Goal: Obtain resource: Download file/media

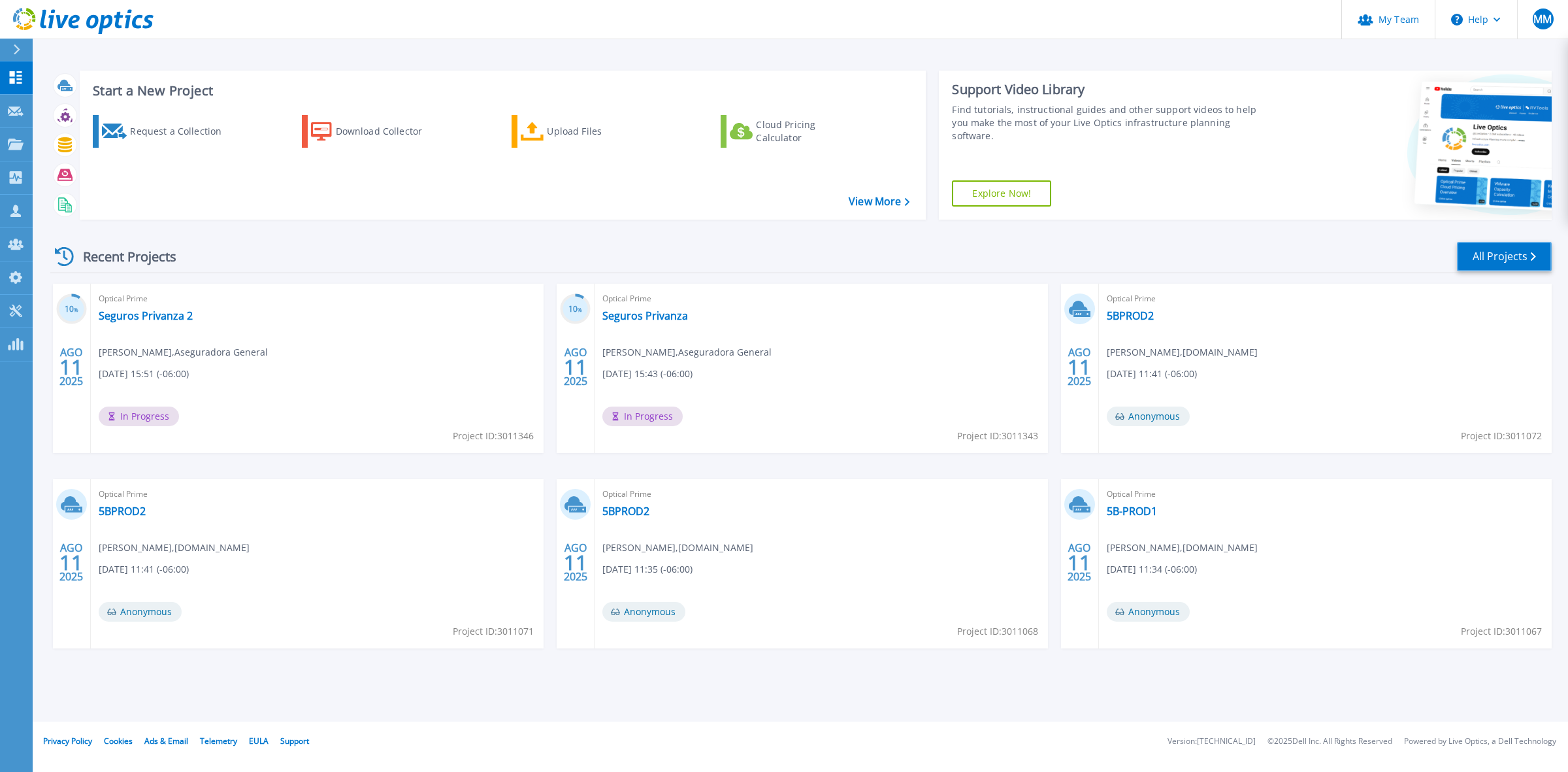
click at [1505, 259] on link "All Projects" at bounding box center [1504, 256] width 95 height 29
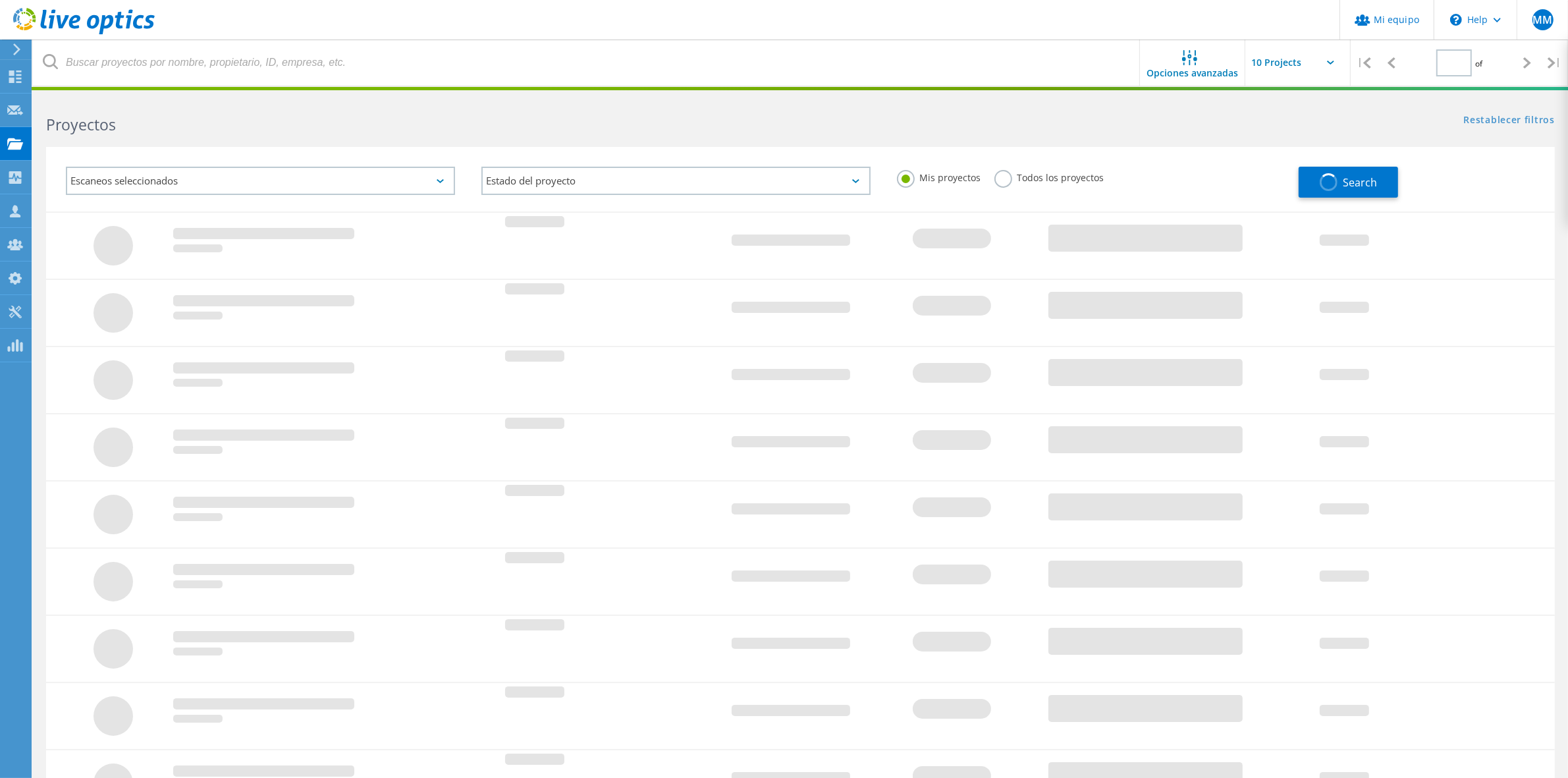
type input "1"
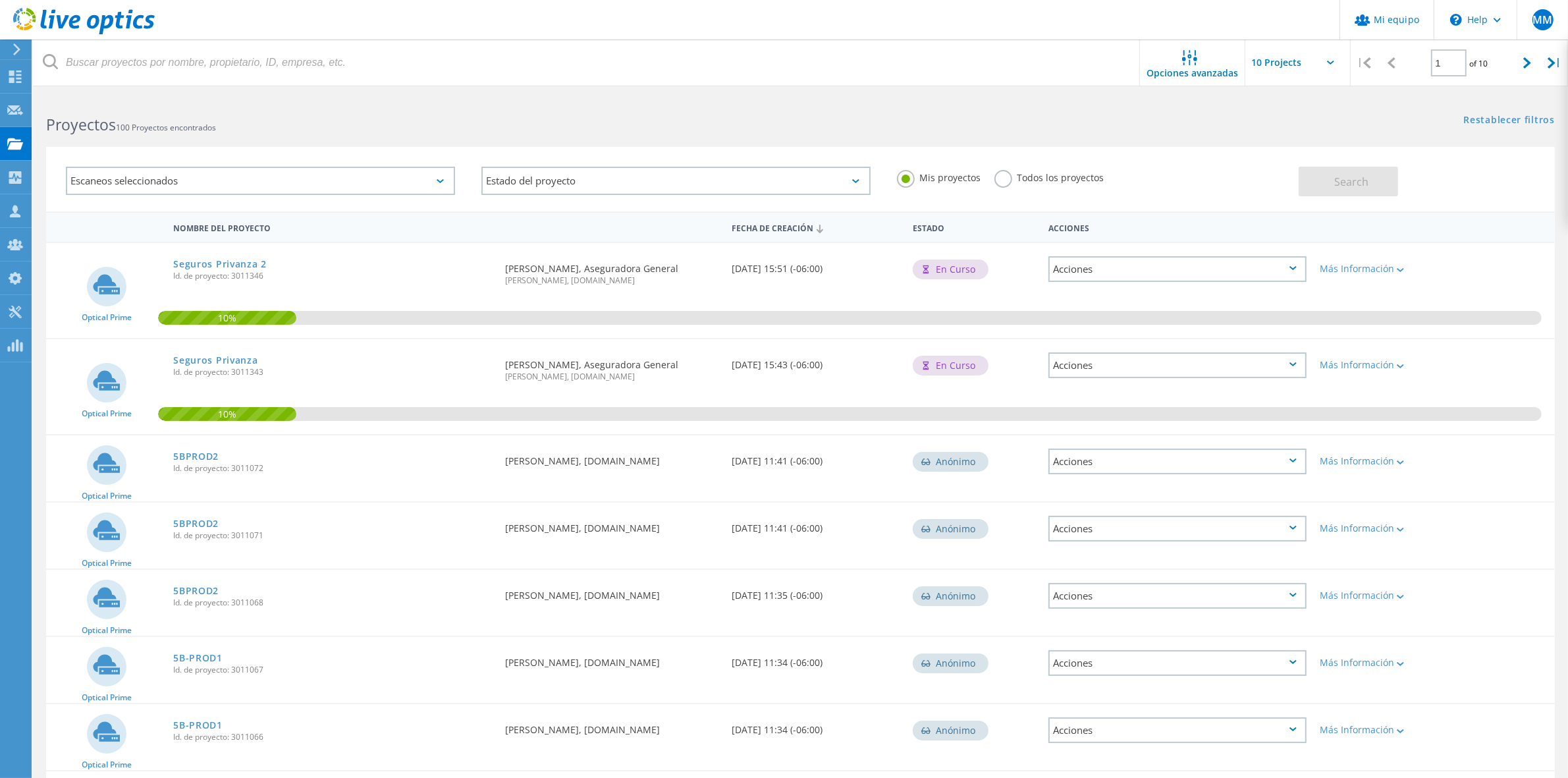
click at [1029, 176] on label "Todos los proyectos" at bounding box center [1050, 176] width 110 height 13
click at [0, 0] on input "Todos los proyectos" at bounding box center [0, 0] width 0 height 0
click at [1388, 178] on button "Search" at bounding box center [1348, 181] width 99 height 29
click at [1302, 65] on input "text" at bounding box center [1311, 62] width 132 height 46
click at [1288, 125] on div "Show 20 Projects" at bounding box center [1311, 119] width 130 height 22
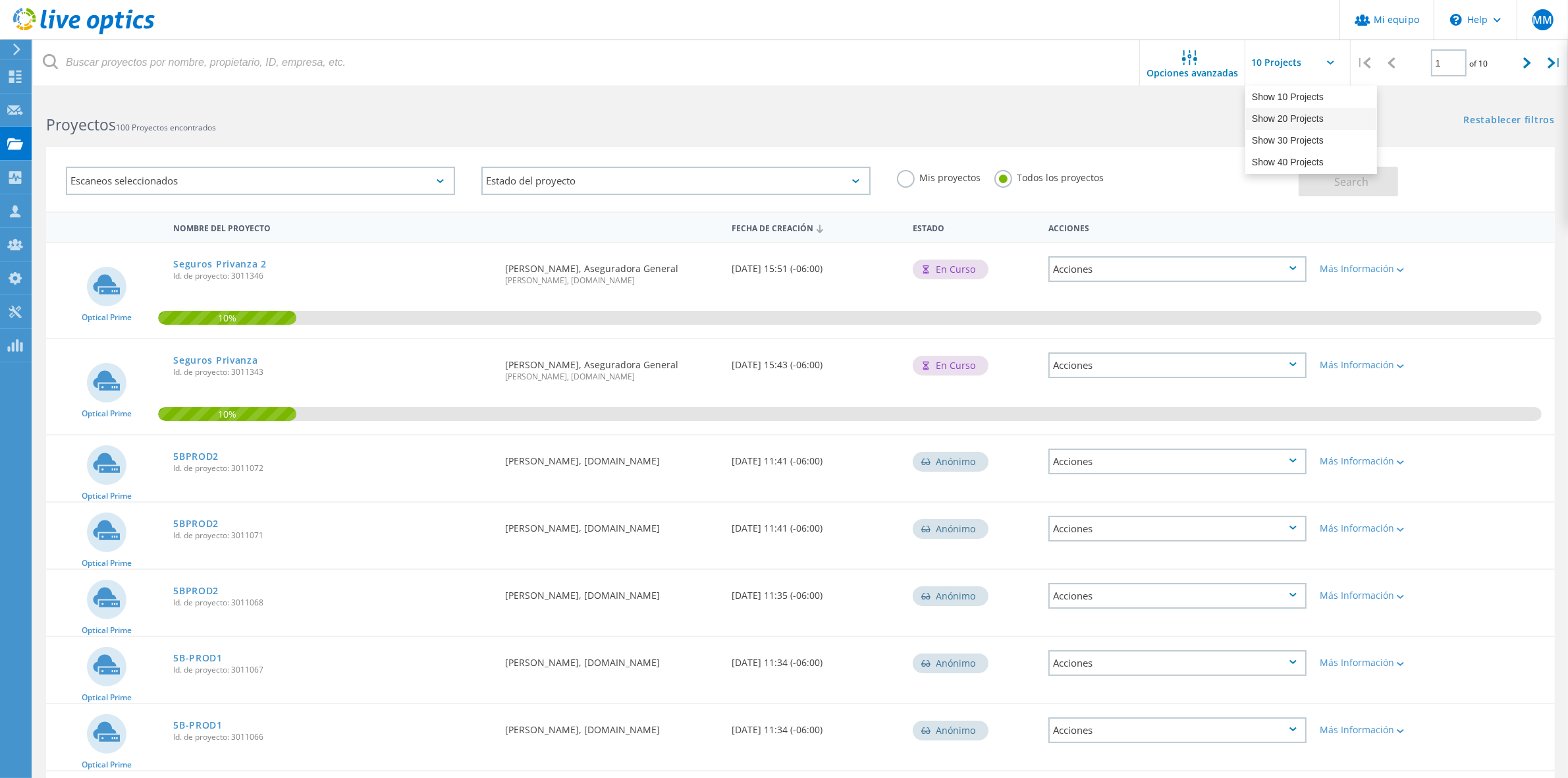
type input "Show 20 Projects"
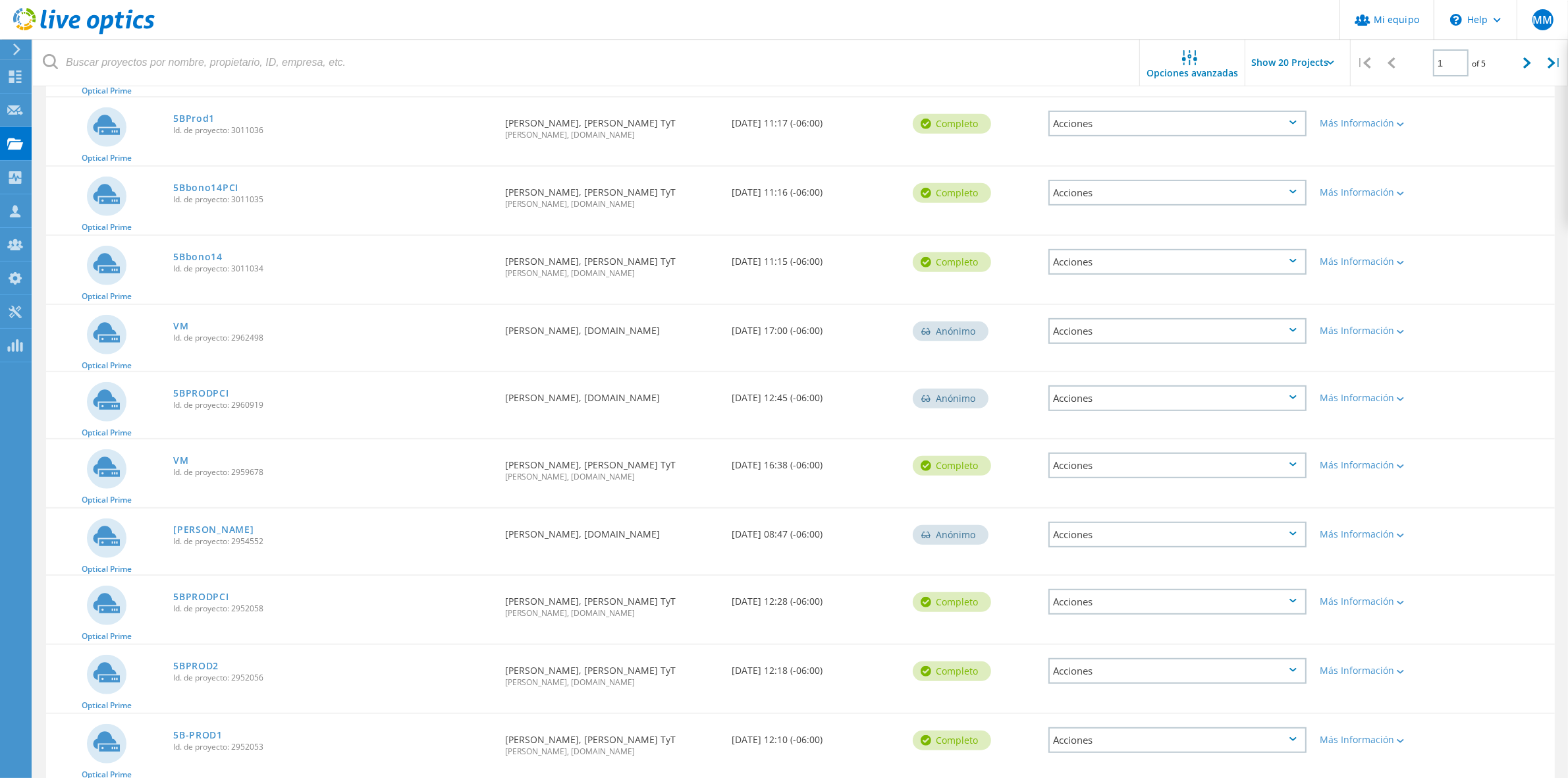
scroll to position [494, 0]
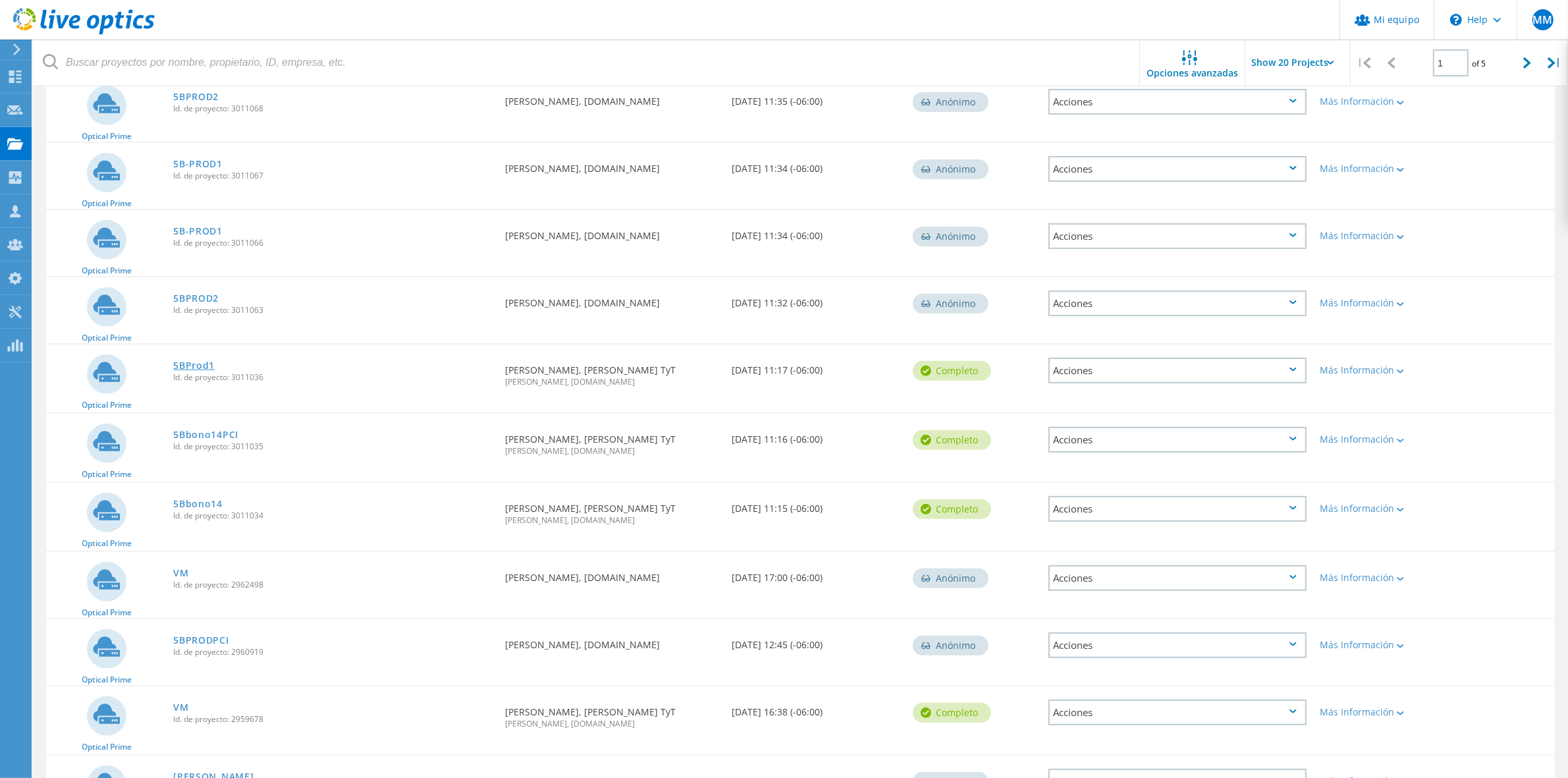
click at [192, 361] on link "5BProd1" at bounding box center [193, 366] width 41 height 9
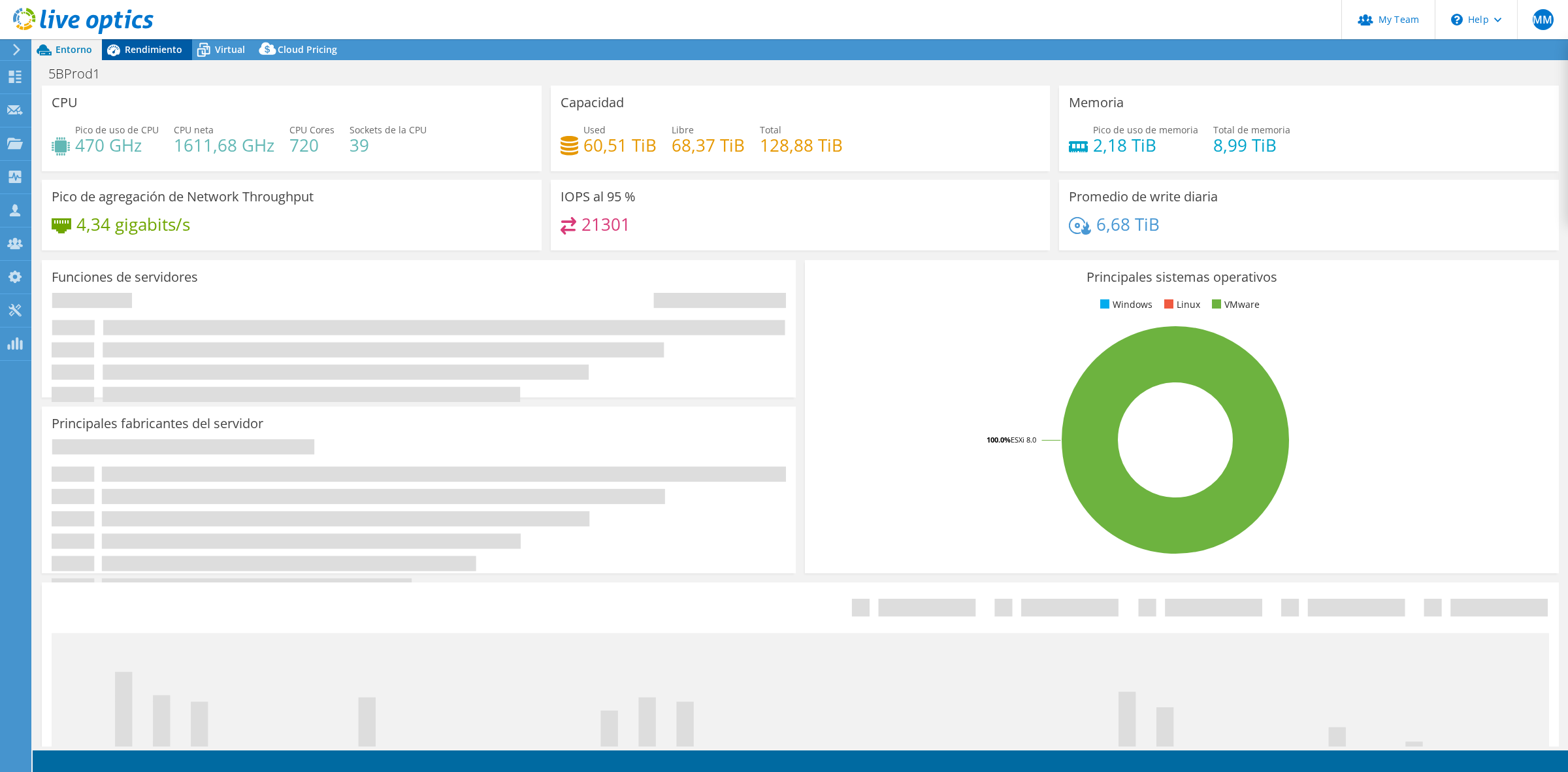
click at [148, 50] on span "Rendimiento" at bounding box center [153, 49] width 57 height 13
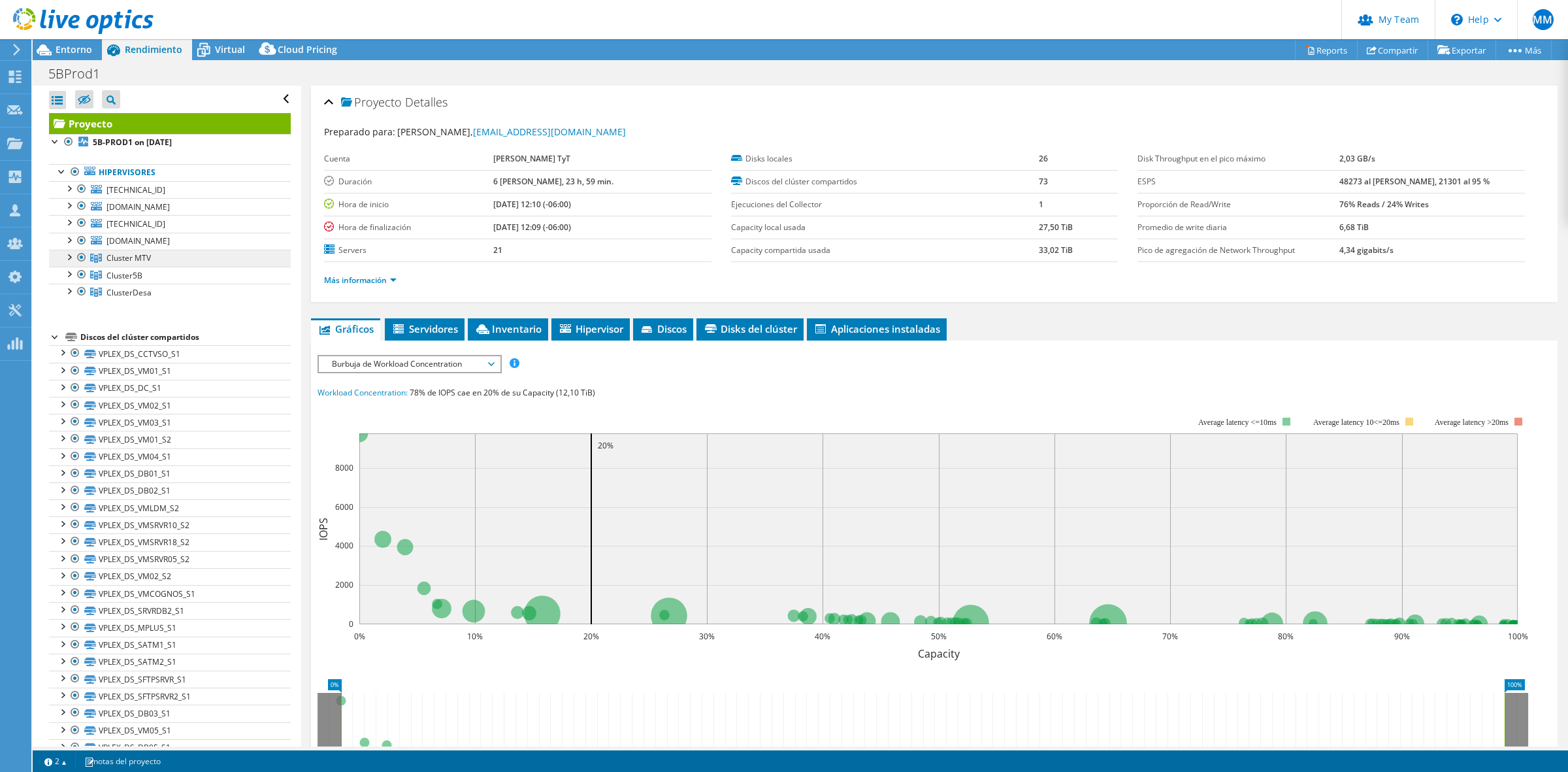
select select "USD"
click at [1447, 51] on link "Exportar" at bounding box center [1461, 49] width 69 height 20
click at [1320, 47] on link "Reports" at bounding box center [1326, 49] width 63 height 20
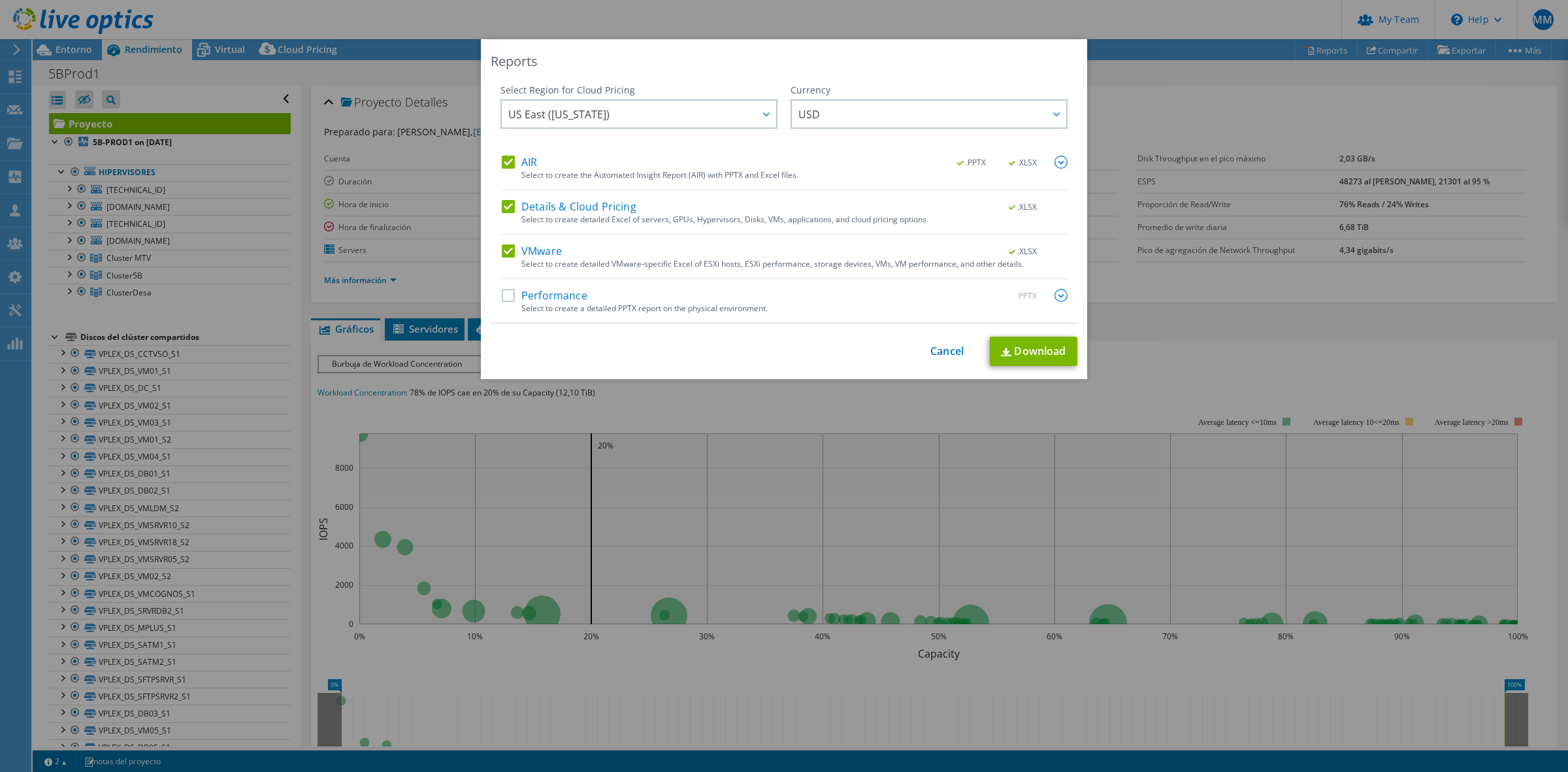
click at [523, 296] on label "Performance" at bounding box center [544, 296] width 86 height 13
click at [0, 0] on input "Performance" at bounding box center [0, 0] width 0 height 0
click at [547, 208] on label "Details & Cloud Pricing" at bounding box center [569, 207] width 134 height 13
click at [0, 0] on input "Details & Cloud Pricing" at bounding box center [0, 0] width 0 height 0
click at [1057, 299] on img at bounding box center [1061, 296] width 13 height 13
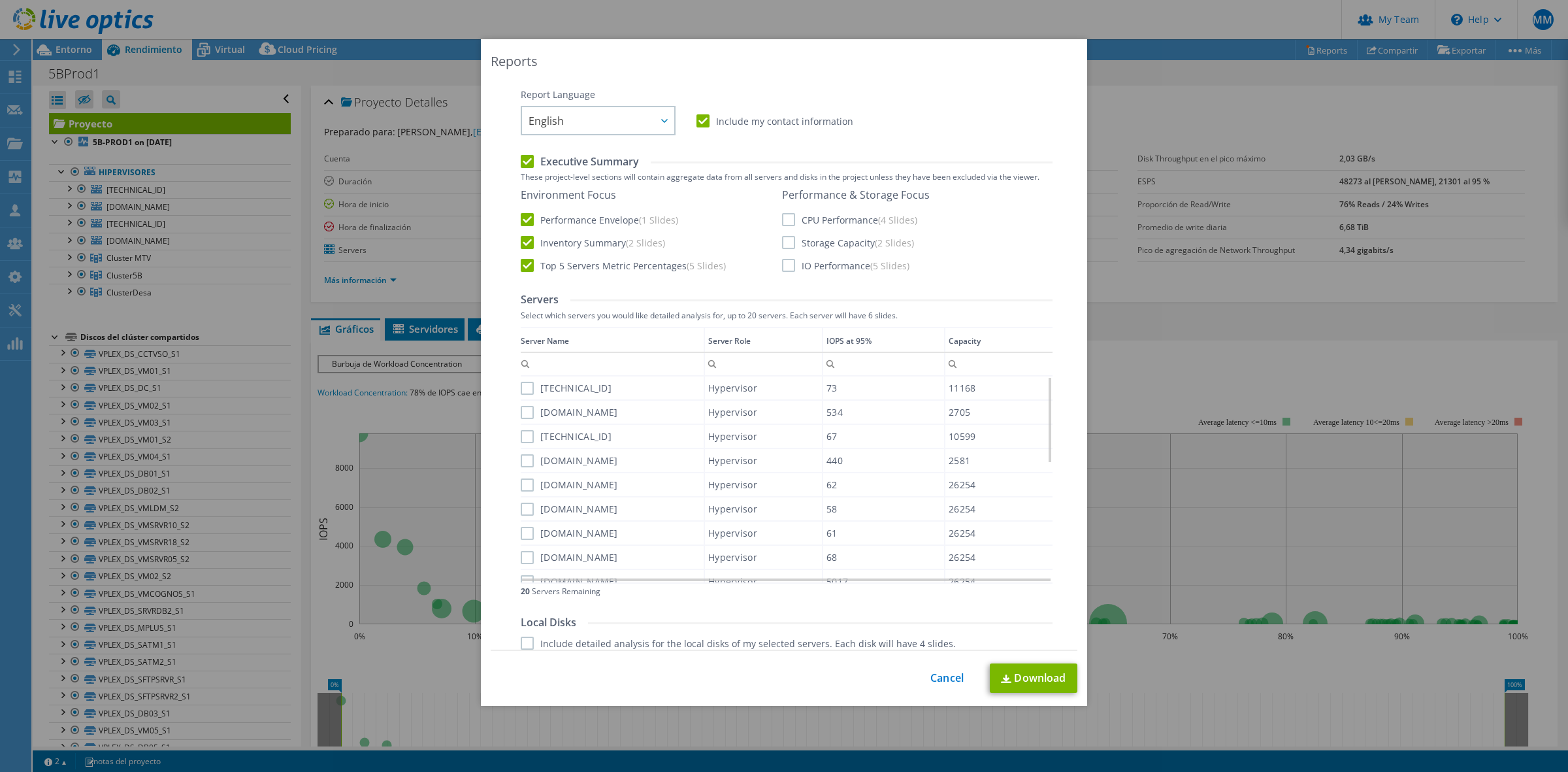
scroll to position [245, 0]
click at [792, 211] on label "CPU Performance (4 Slides)" at bounding box center [849, 215] width 135 height 13
click at [0, 0] on input "CPU Performance (4 Slides)" at bounding box center [0, 0] width 0 height 0
click at [782, 239] on label "Storage Capacity (2 Slides)" at bounding box center [848, 238] width 132 height 13
click at [0, 0] on input "Storage Capacity (2 Slides)" at bounding box center [0, 0] width 0 height 0
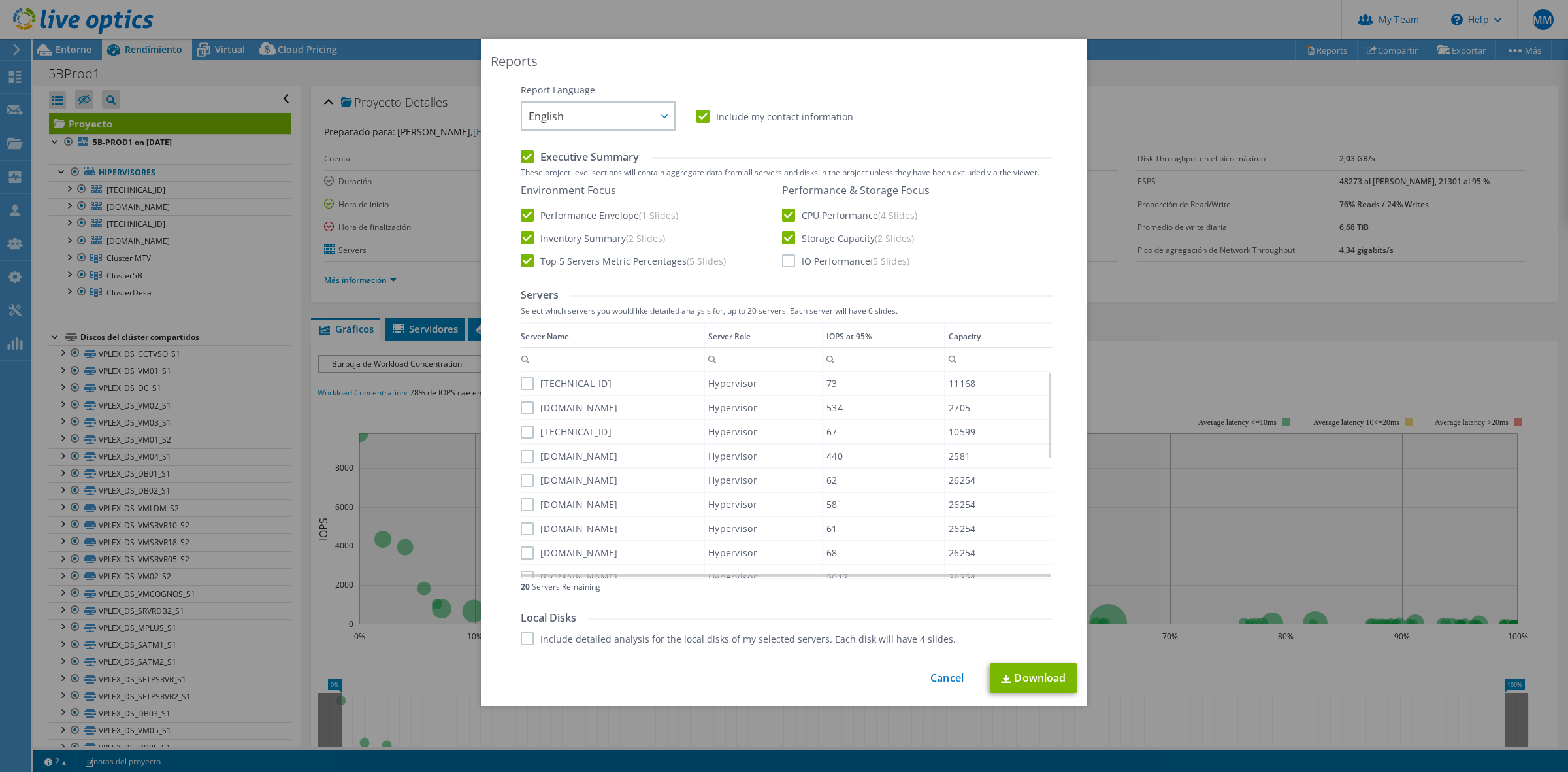
click at [784, 262] on label "IO Performance (5 Slides)" at bounding box center [846, 261] width 128 height 13
click at [0, 0] on input "IO Performance (5 Slides)" at bounding box center [0, 0] width 0 height 0
click at [997, 686] on link "Download" at bounding box center [1033, 677] width 87 height 29
click at [940, 684] on link "Cancel" at bounding box center [946, 678] width 34 height 13
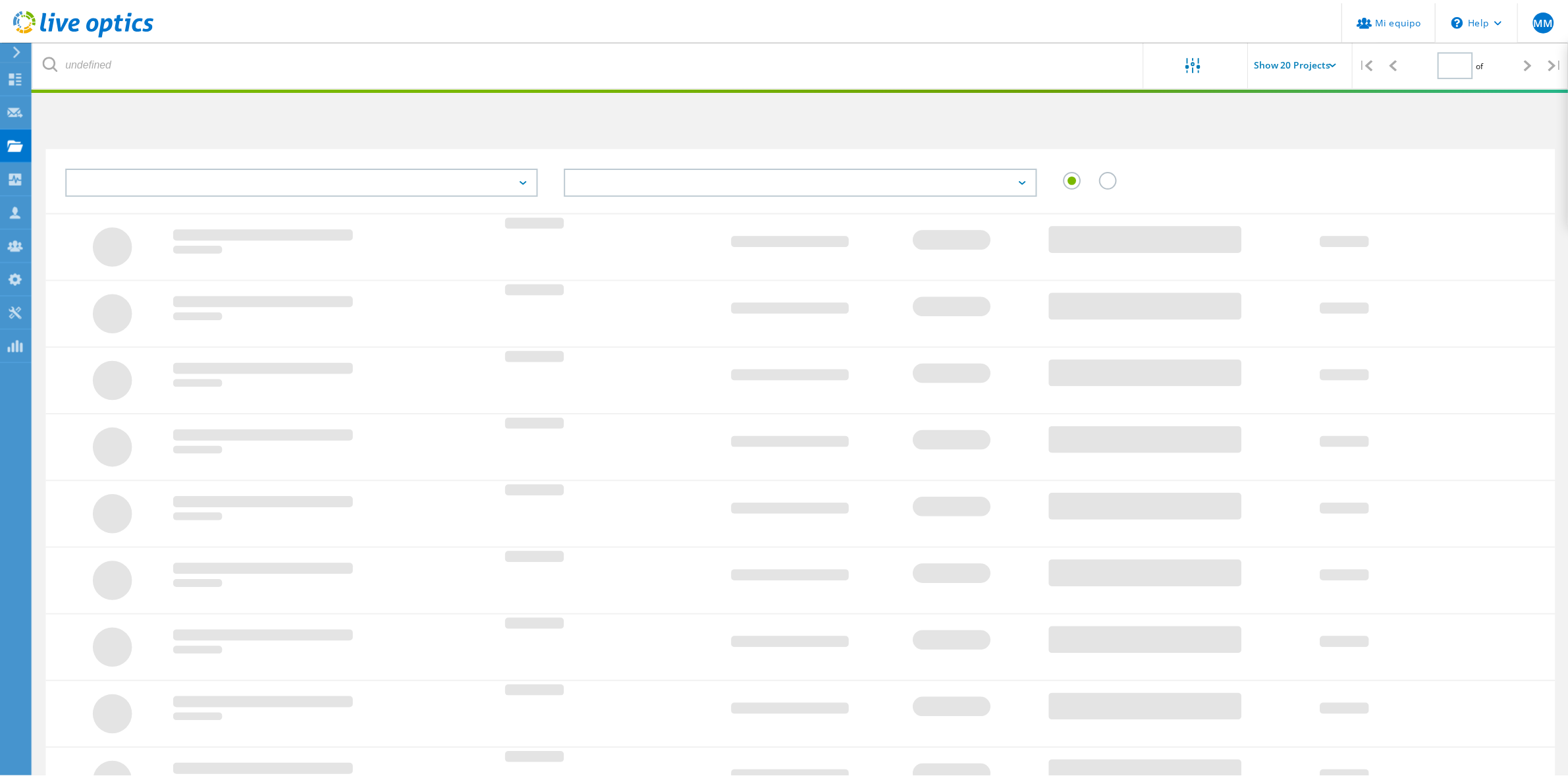
scroll to position [152, 0]
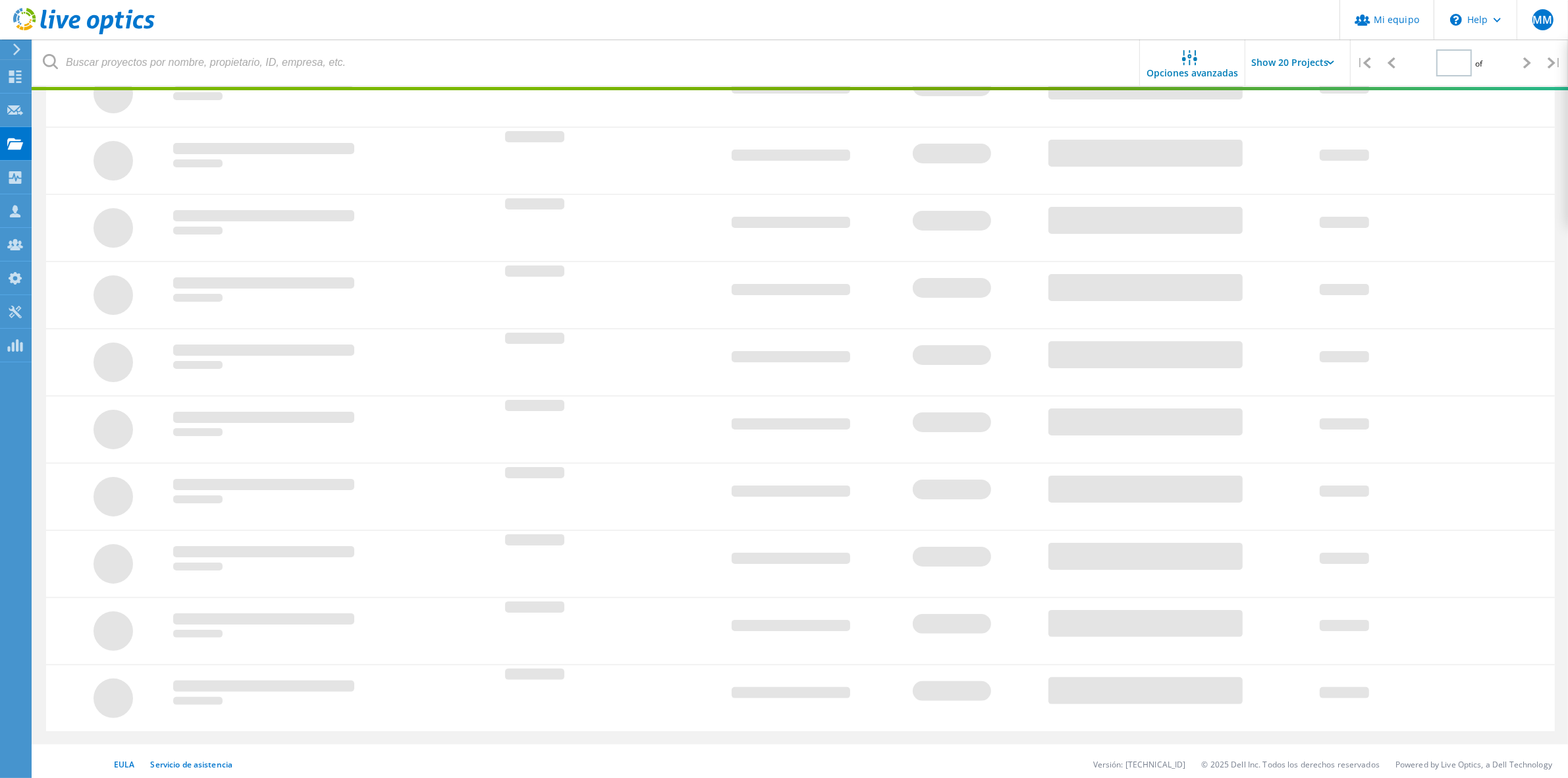
type input "1"
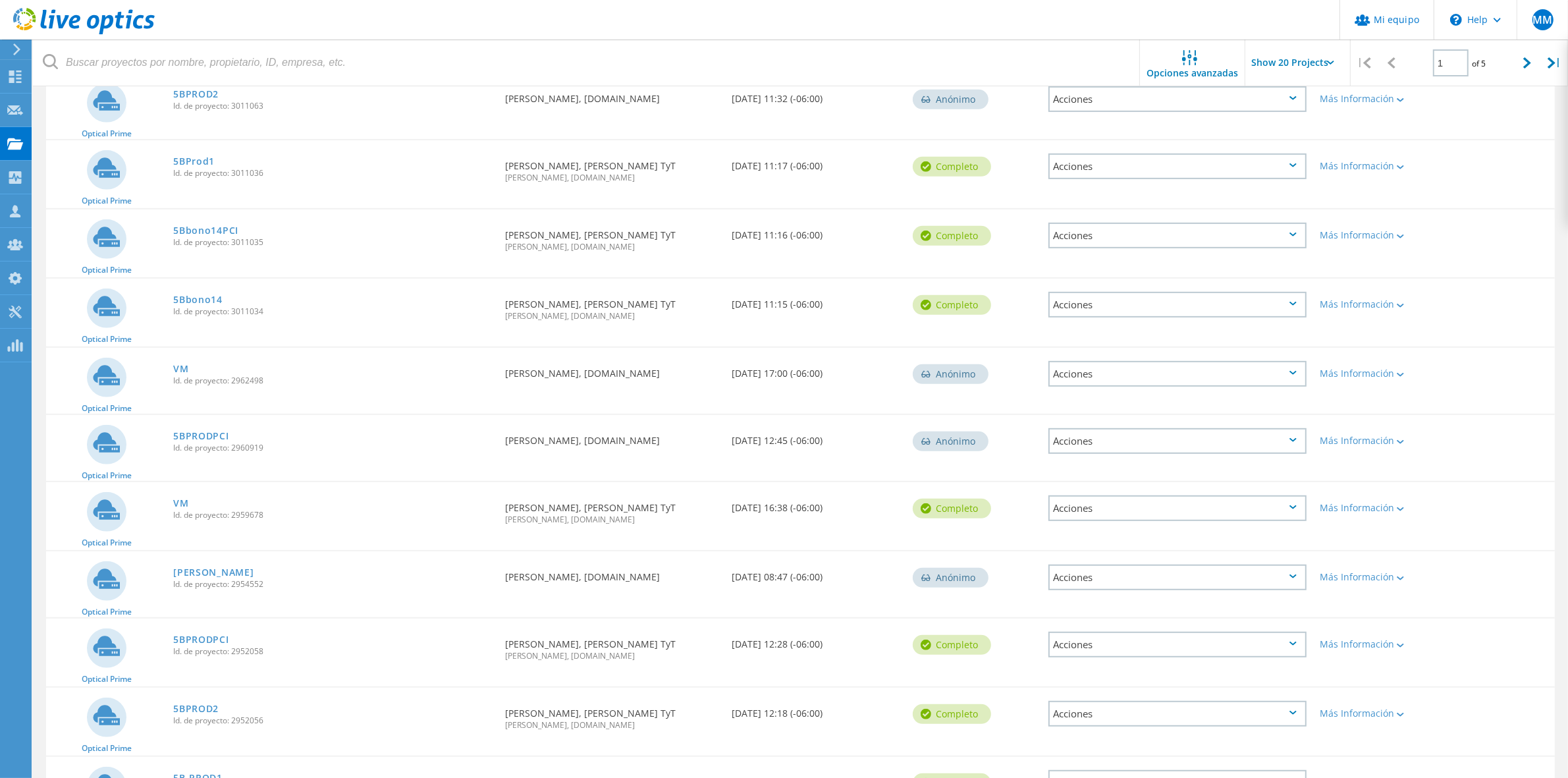
scroll to position [677, 0]
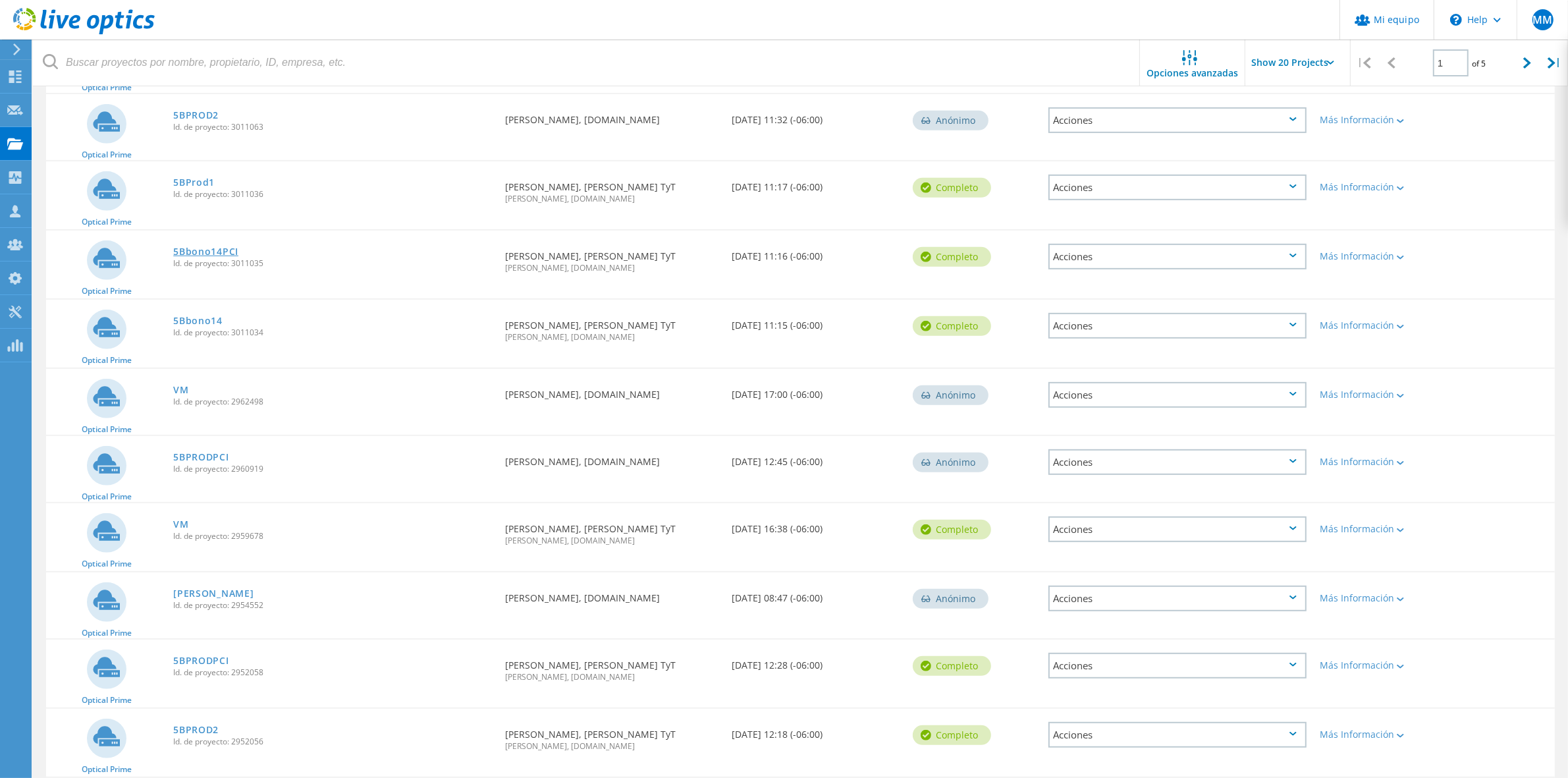
click at [220, 247] on link "5Bbono14PCI" at bounding box center [205, 251] width 65 height 9
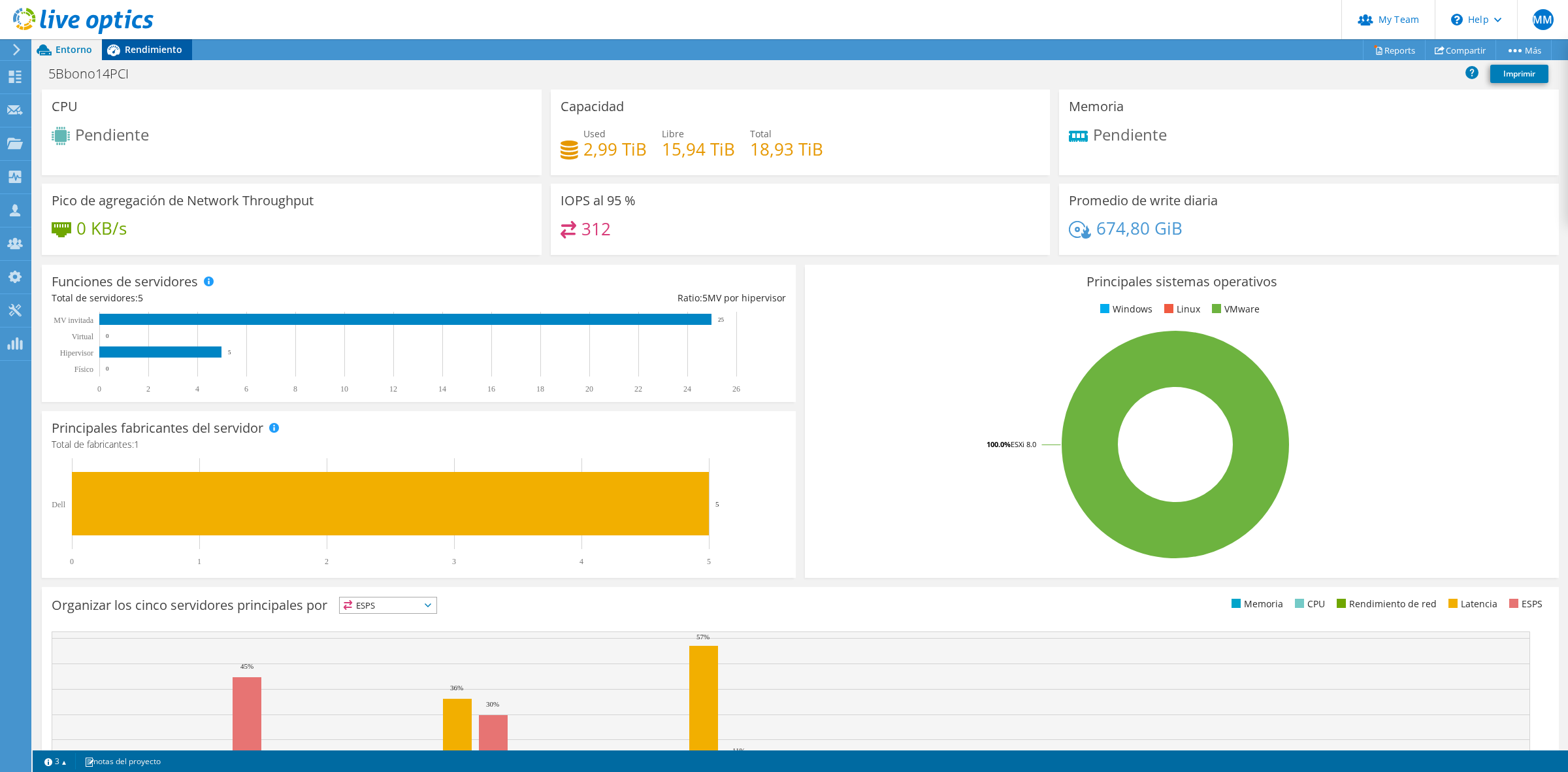
click at [133, 50] on span "Rendimiento" at bounding box center [153, 49] width 57 height 13
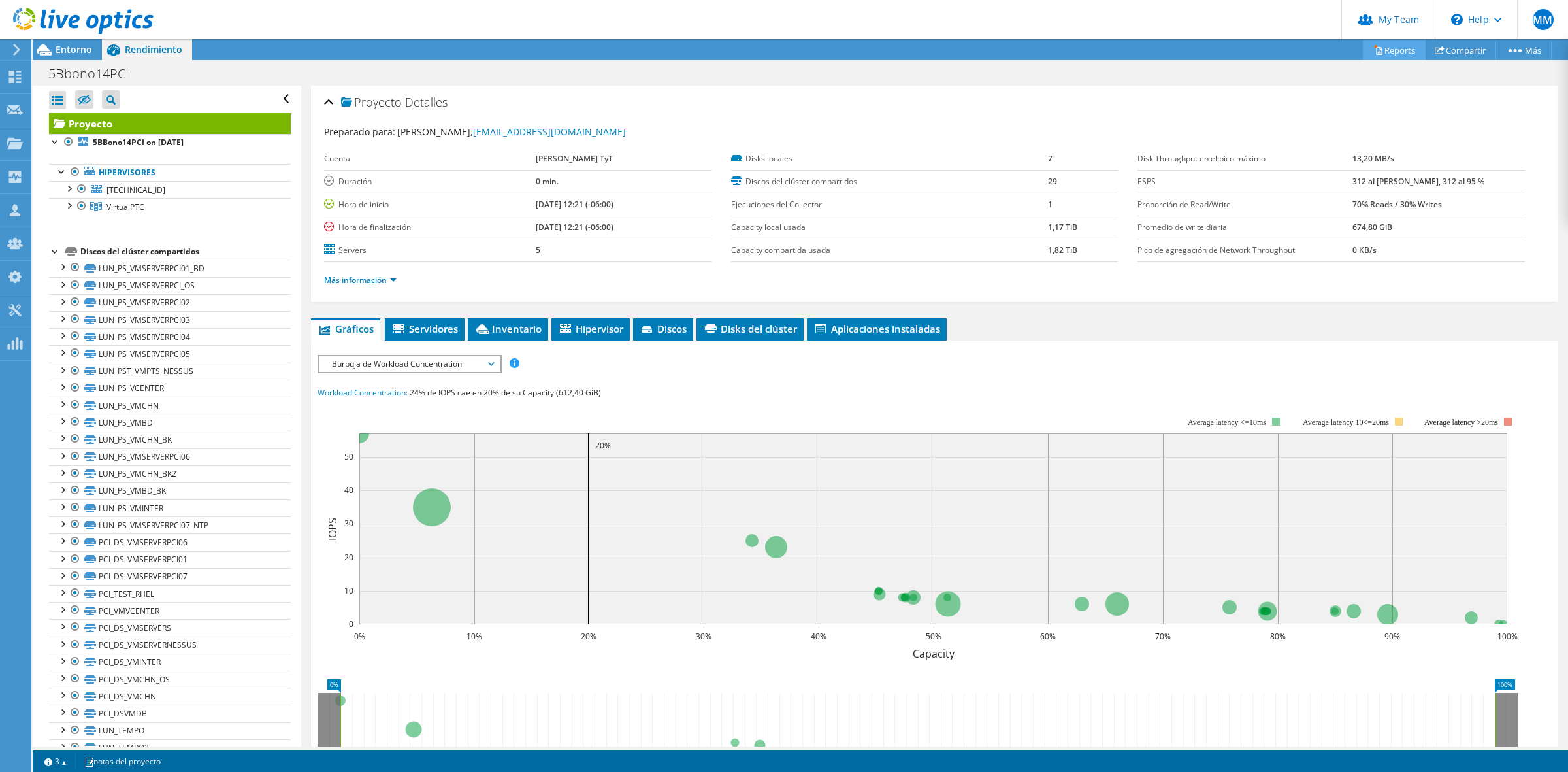
click at [1389, 44] on link "Reports" at bounding box center [1394, 49] width 63 height 20
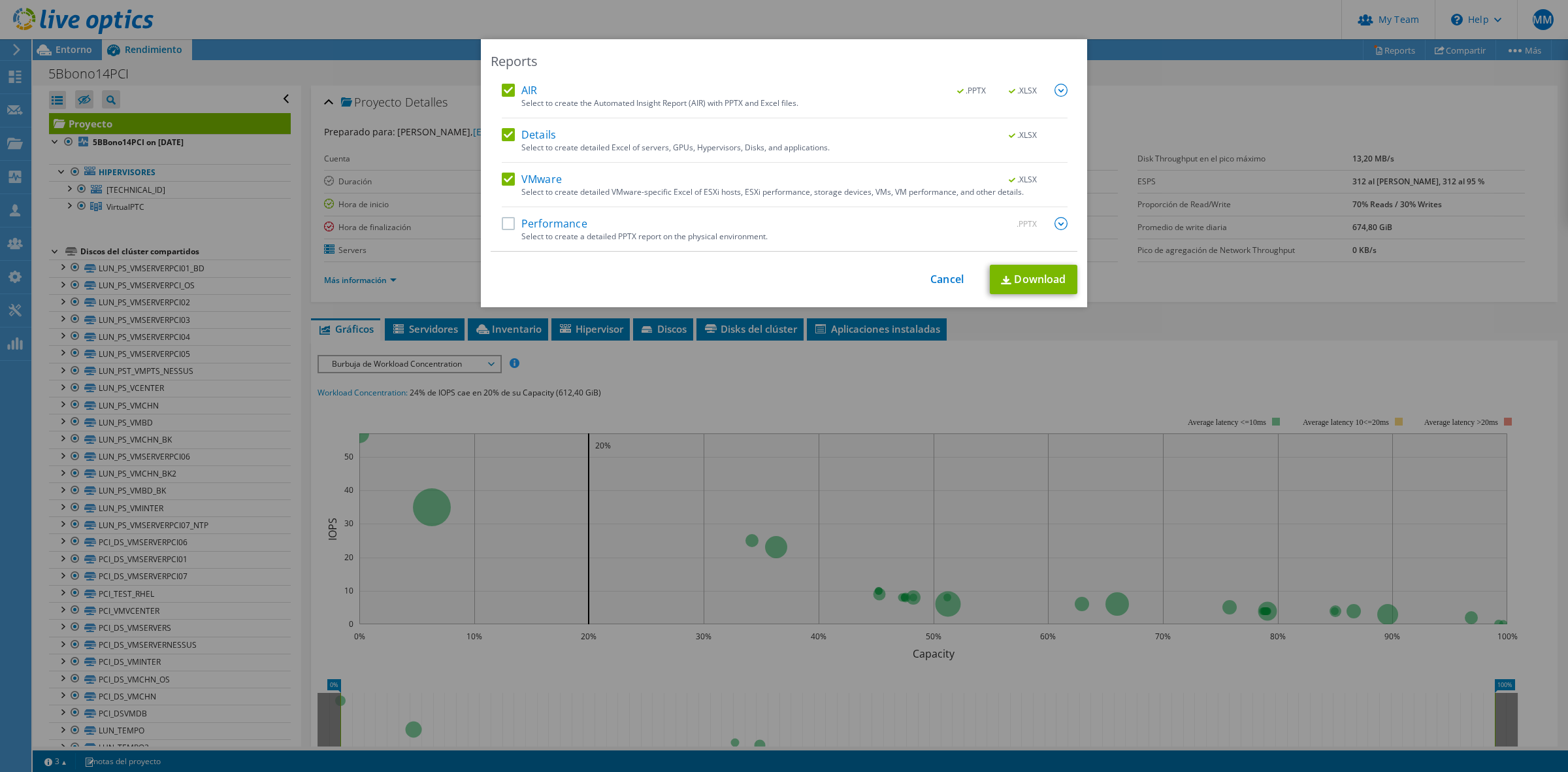
click at [550, 226] on label "Performance" at bounding box center [544, 224] width 86 height 13
click at [0, 0] on input "Performance" at bounding box center [0, 0] width 0 height 0
click at [1055, 224] on img at bounding box center [1061, 224] width 13 height 13
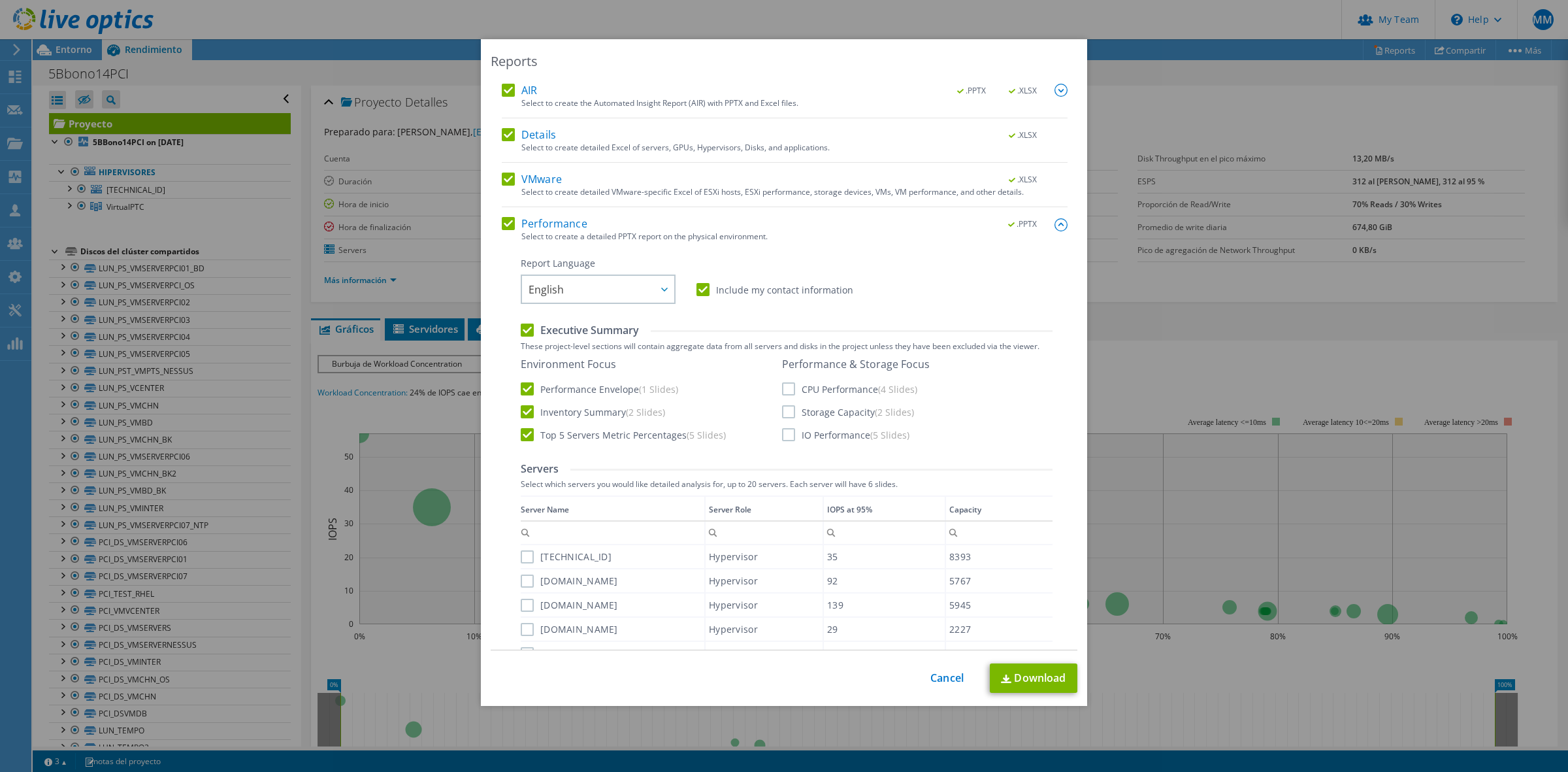
click at [784, 386] on label "CPU Performance (4 Slides)" at bounding box center [849, 389] width 135 height 13
click at [0, 0] on input "CPU Performance (4 Slides)" at bounding box center [0, 0] width 0 height 0
click at [786, 412] on label "Storage Capacity (2 Slides)" at bounding box center [848, 412] width 132 height 13
click at [0, 0] on input "Storage Capacity (2 Slides)" at bounding box center [0, 0] width 0 height 0
click at [782, 435] on label "IO Performance (5 Slides)" at bounding box center [846, 435] width 128 height 13
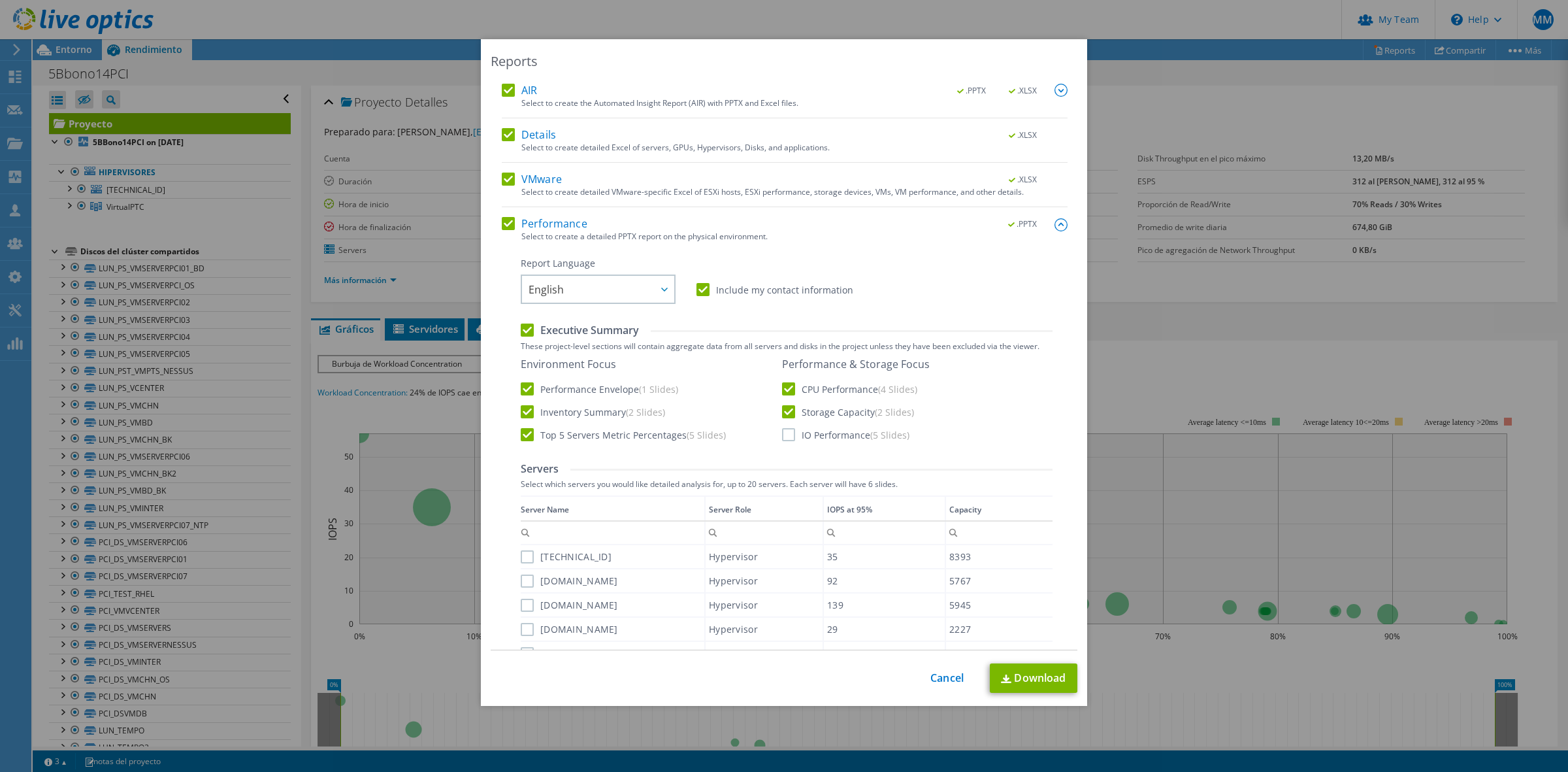
click at [0, 0] on input "IO Performance (5 Slides)" at bounding box center [0, 0] width 0 height 0
click at [1016, 687] on link "Download" at bounding box center [1033, 677] width 87 height 29
click at [935, 684] on link "Cancel" at bounding box center [946, 678] width 34 height 13
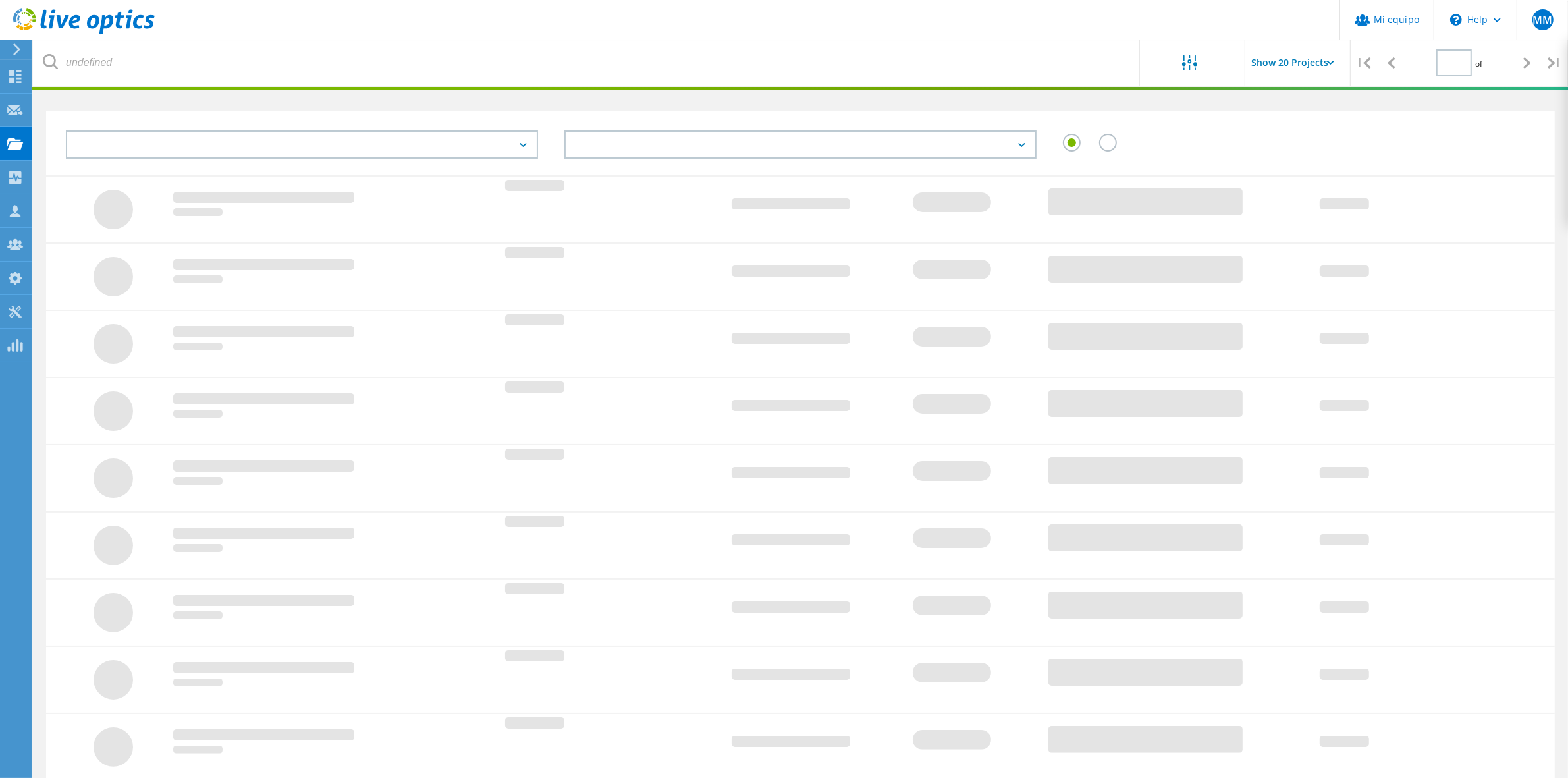
type input "1"
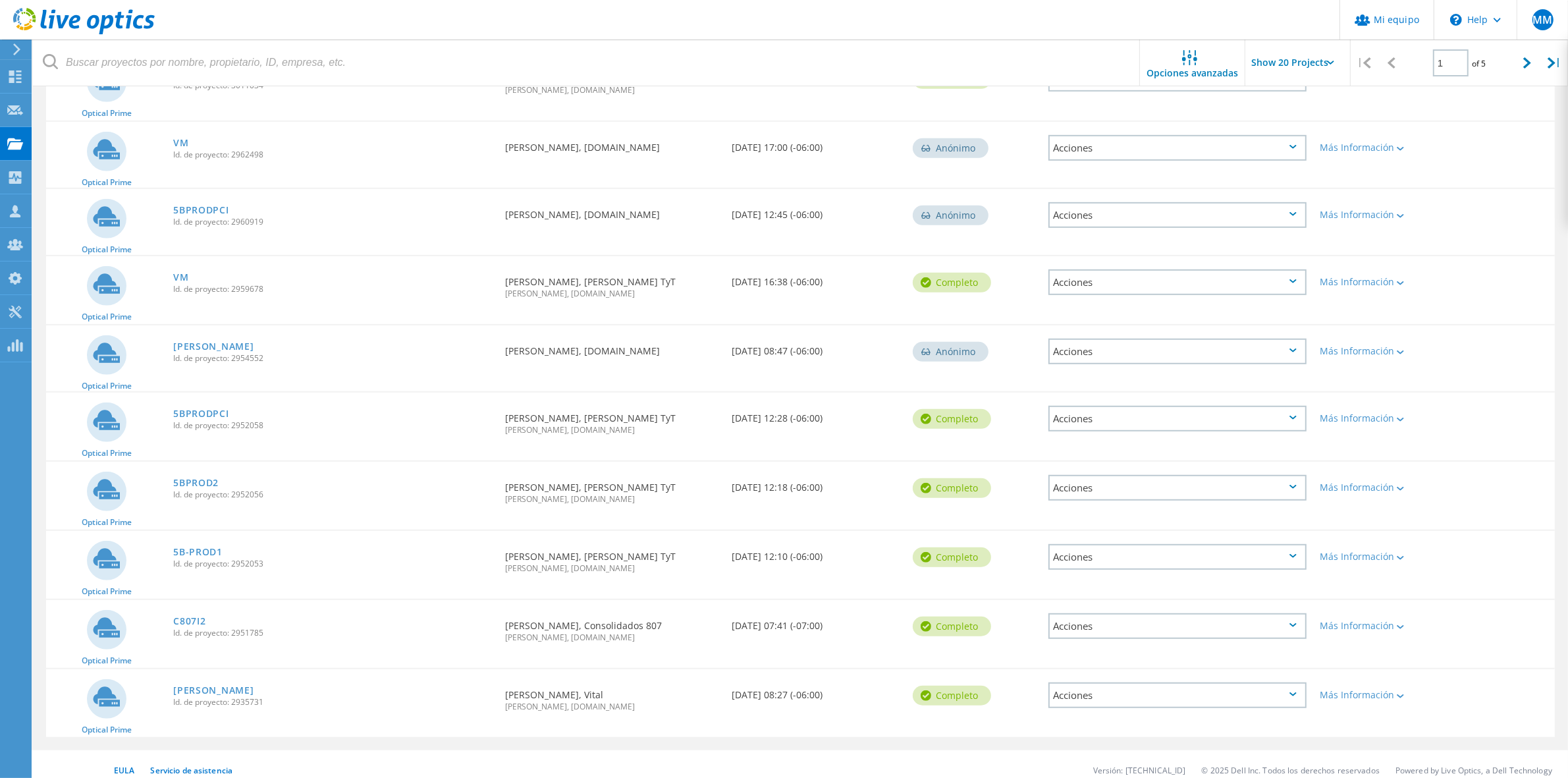
scroll to position [677, 0]
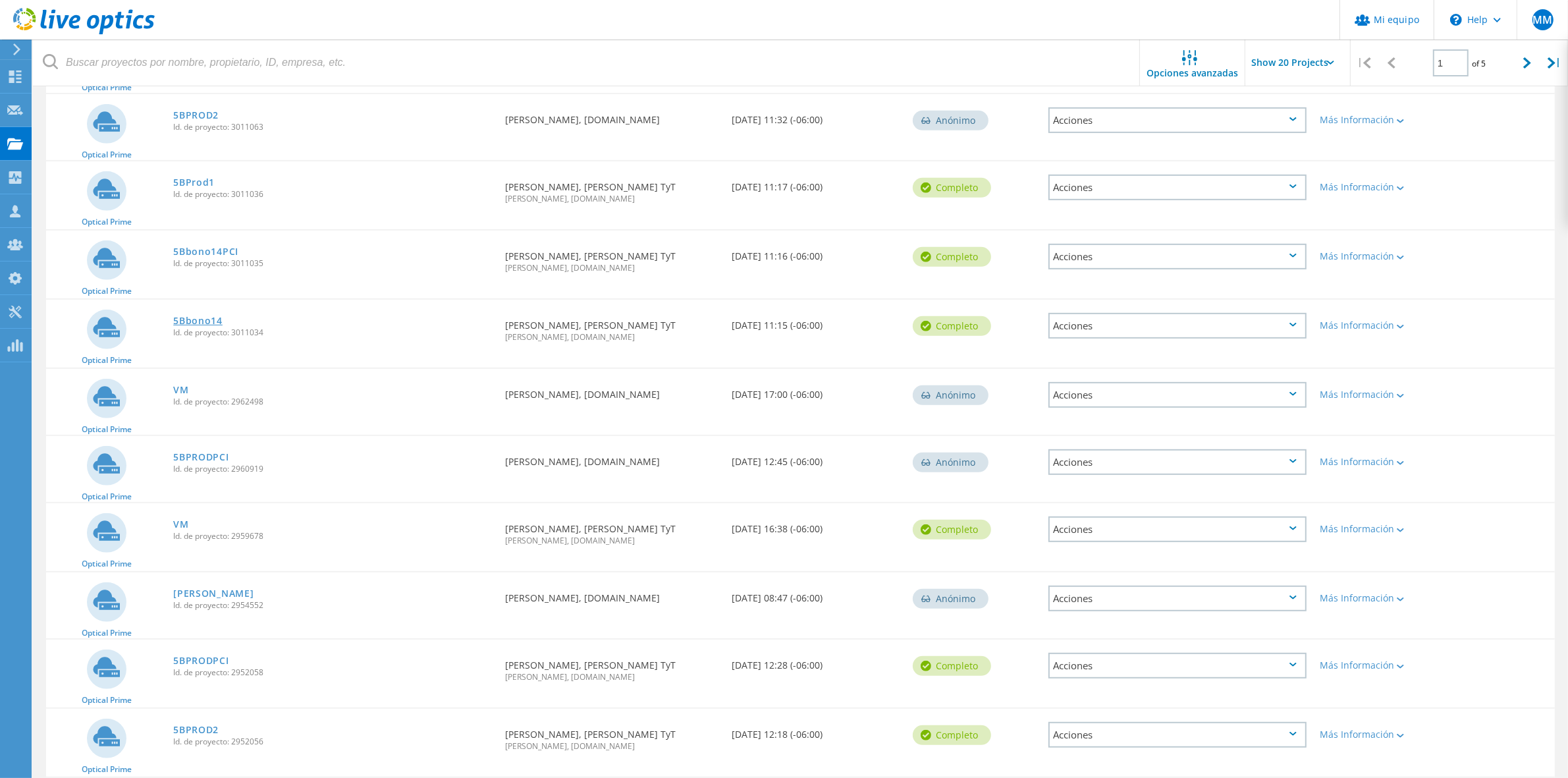
click at [190, 316] on link "5Bbono14" at bounding box center [198, 321] width 50 height 9
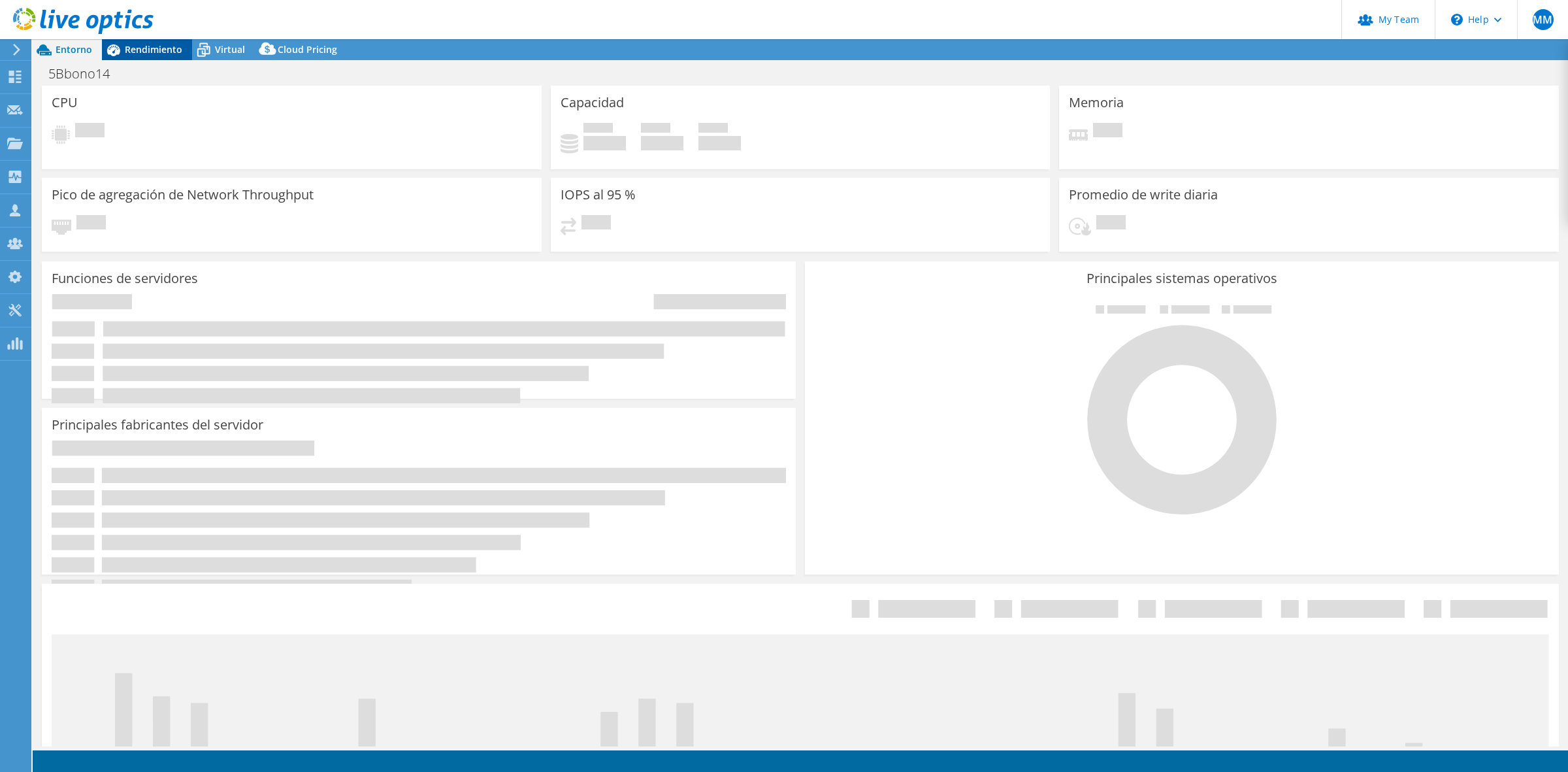
click at [152, 49] on span "Rendimiento" at bounding box center [153, 49] width 57 height 13
select select "USD"
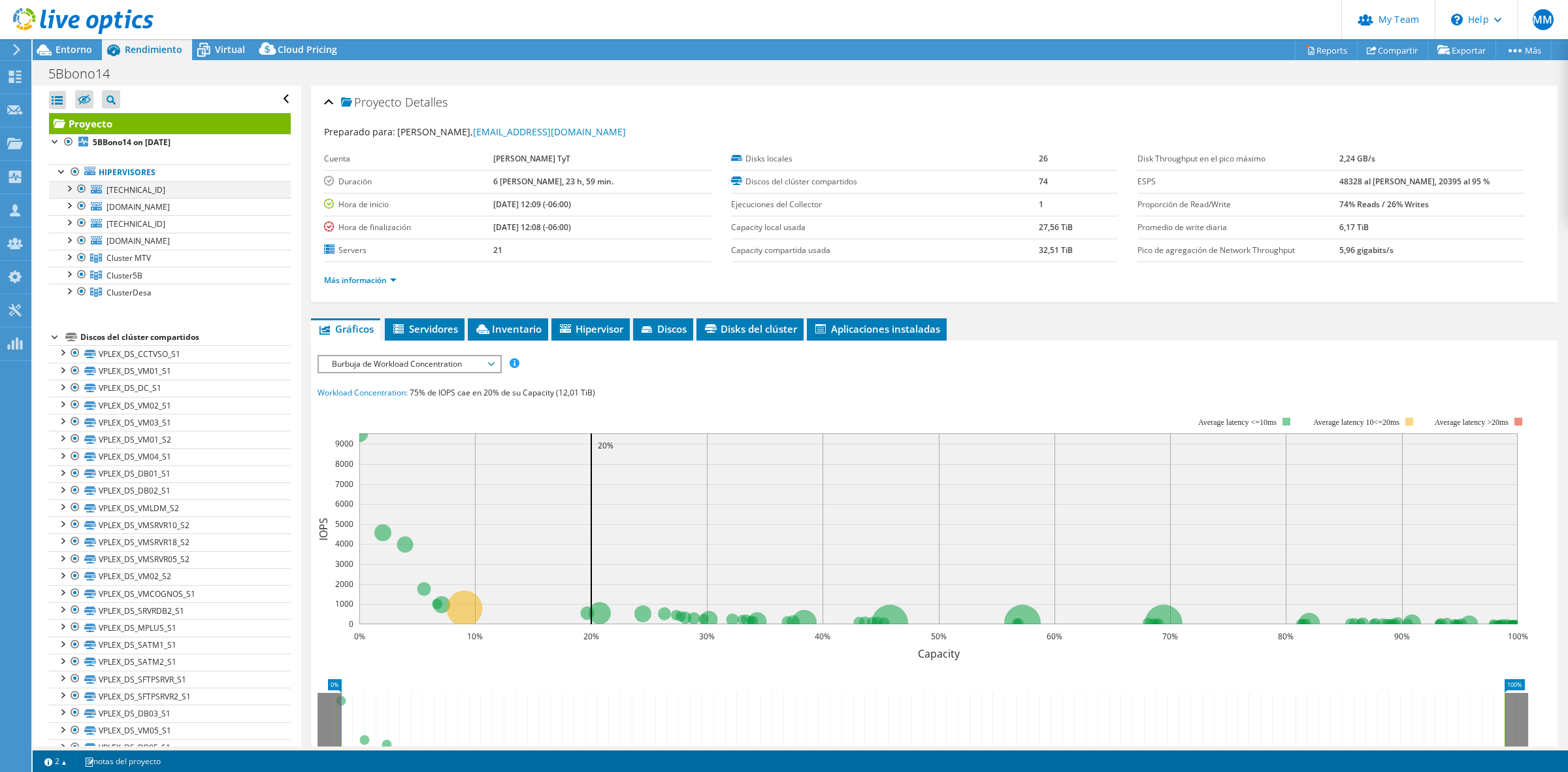
click at [69, 185] on div at bounding box center [69, 187] width 13 height 13
click at [69, 296] on div at bounding box center [69, 290] width 13 height 13
